Goal: Find specific fact: Find contact information

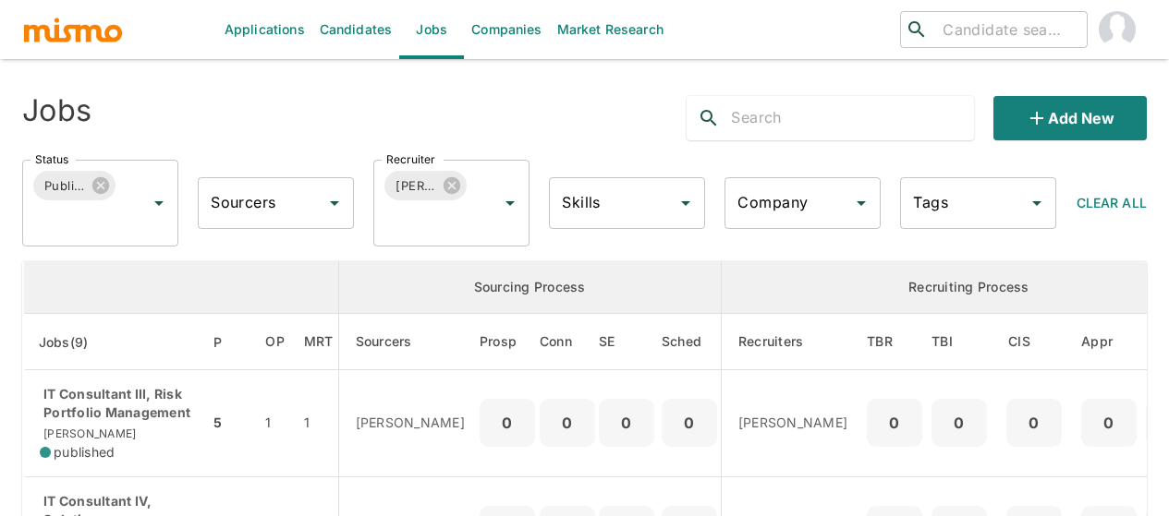
scroll to position [647, 0]
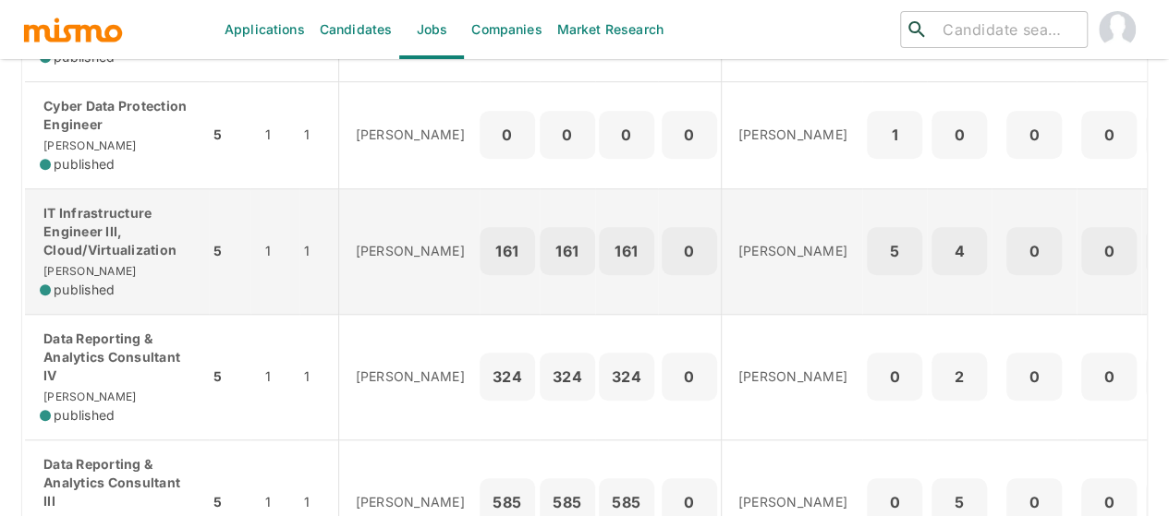
click at [110, 241] on p "IT Infrastructure Engineer III, Cloud/Virtualization" at bounding box center [117, 231] width 154 height 55
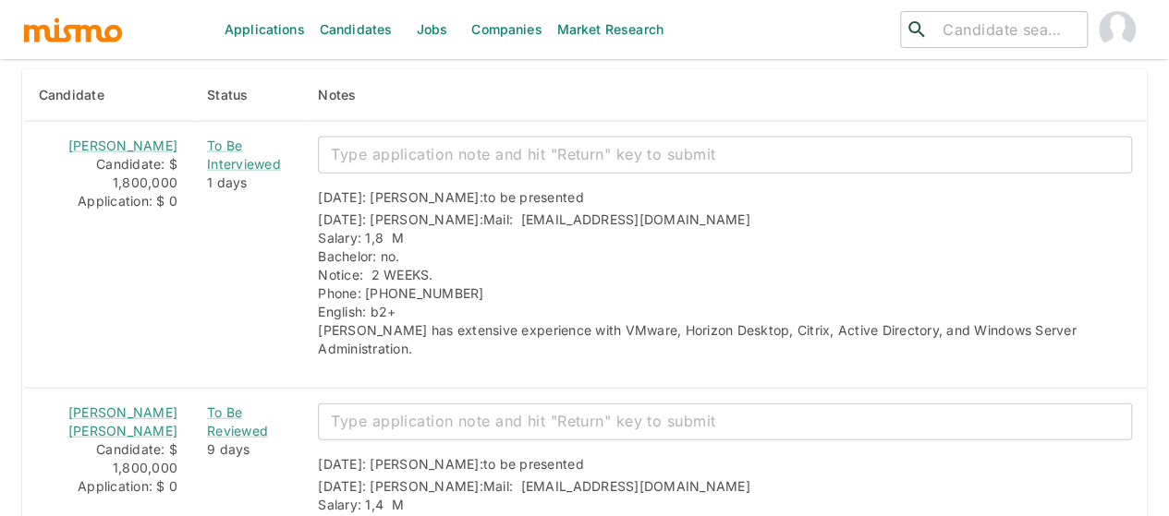
scroll to position [2051, 0]
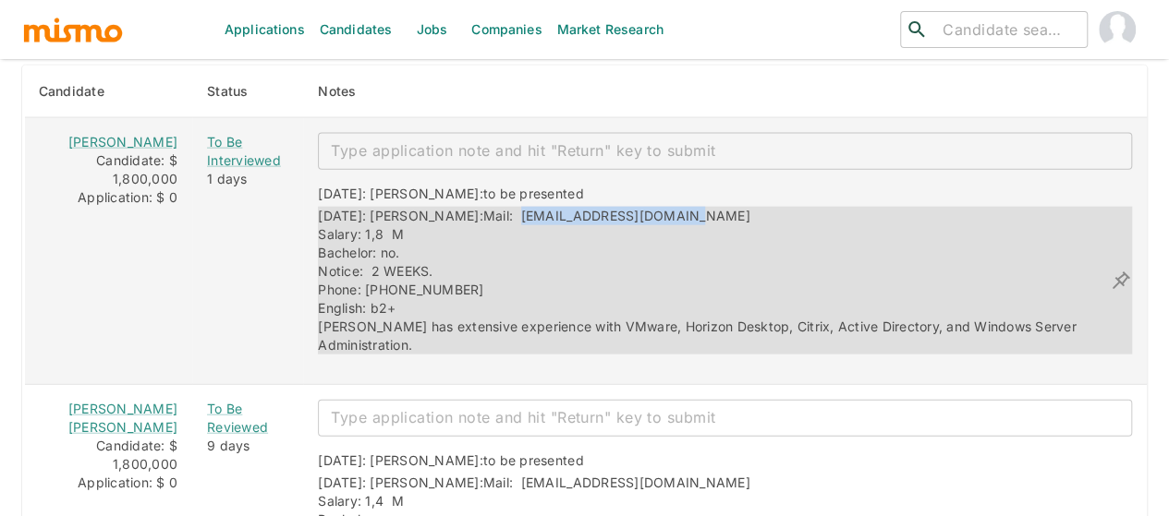
drag, startPoint x: 626, startPoint y: 193, endPoint x: 460, endPoint y: 186, distance: 166.5
click at [460, 207] on div "09/02/2025: Kaiser: Mail: jona16avila91@gmail.com Salary: 1,8 M Bachelor: no. N…" at bounding box center [714, 281] width 792 height 148
copy span "jona16avila91@gmail.com"
